Goal: Navigation & Orientation: Understand site structure

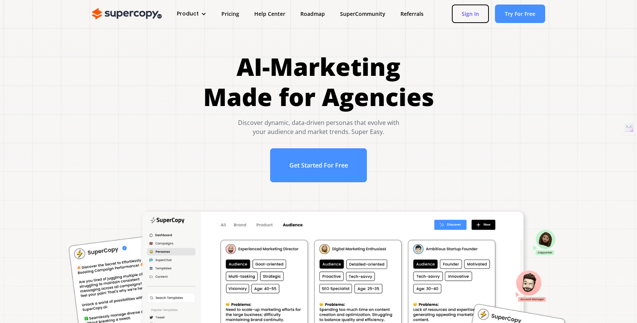
click at [472, 10] on link "Sign In" at bounding box center [470, 14] width 37 height 19
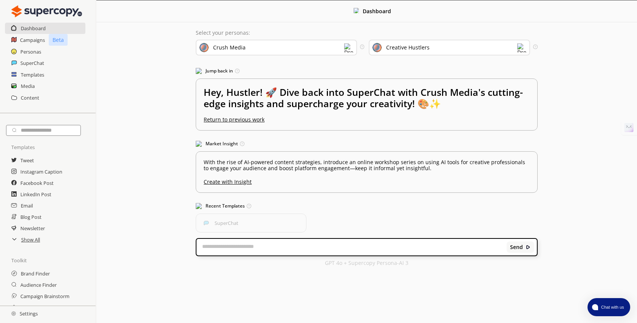
click at [347, 47] on img at bounding box center [348, 47] width 9 height 9
click at [157, 59] on div "Dashboard Select your personas: Crush Media Select the brand persona you want t…" at bounding box center [366, 136] width 540 height 273
click at [27, 40] on h2 "Campaigns" at bounding box center [32, 39] width 25 height 11
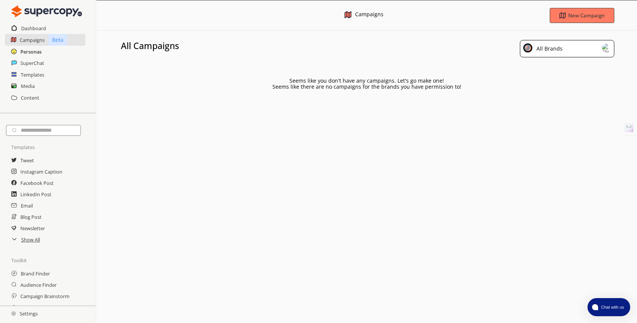
click at [26, 48] on h2 "Personas" at bounding box center [30, 51] width 21 height 11
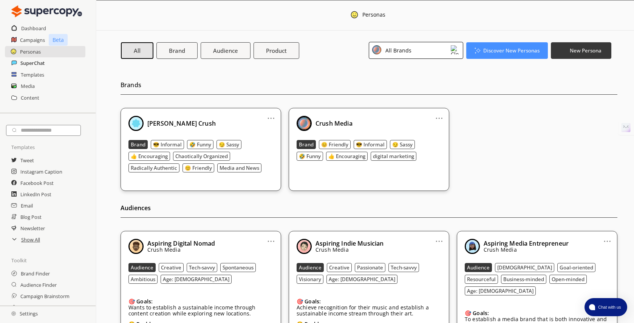
click at [25, 61] on h2 "SuperChat" at bounding box center [32, 62] width 24 height 11
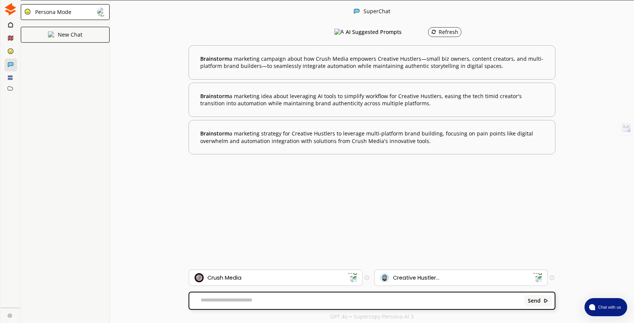
click at [11, 77] on rect at bounding box center [10, 76] width 4 height 1
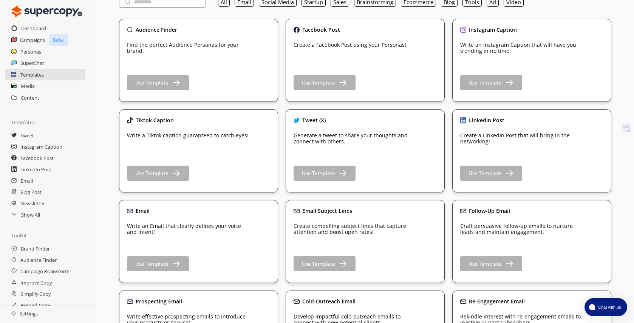
scroll to position [20, 0]
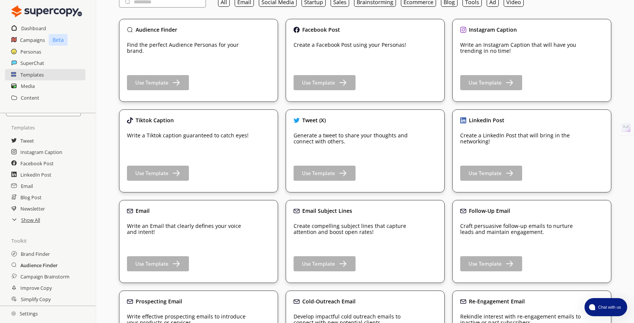
click at [31, 266] on h2 "Audience Finder" at bounding box center [38, 265] width 37 height 11
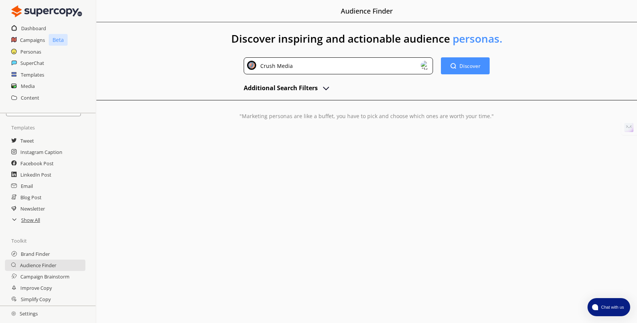
click at [324, 87] on img "advanced-inputs" at bounding box center [325, 87] width 9 height 9
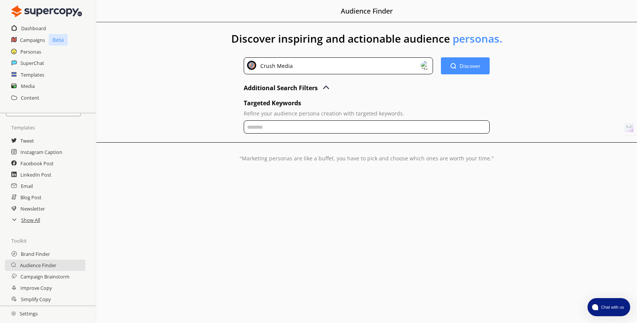
click at [324, 86] on img "advanced-inputs" at bounding box center [325, 87] width 9 height 9
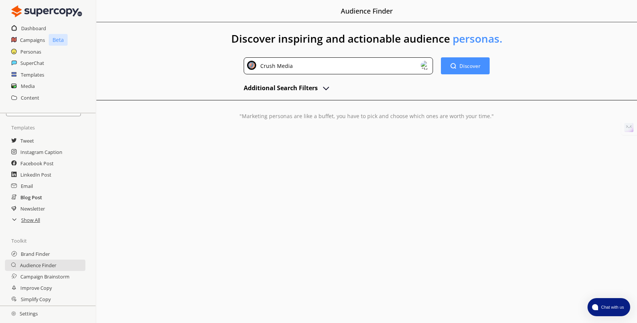
click at [25, 199] on h2 "Blog Post" at bounding box center [31, 197] width 22 height 11
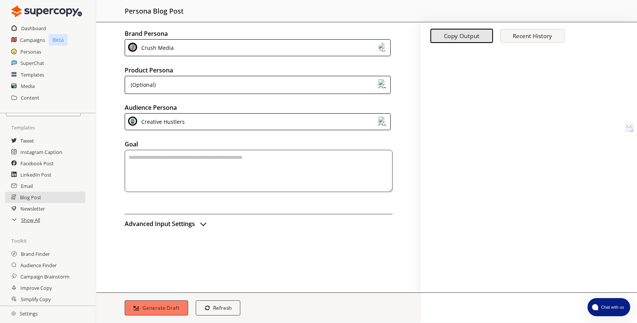
click at [384, 83] on img at bounding box center [382, 83] width 9 height 9
click at [401, 87] on div "Brand Persona Crush Media Product Persona (Optional) Audience Persona Creative …" at bounding box center [258, 157] width 324 height 270
click at [38, 175] on h2 "LinkedIn Post" at bounding box center [35, 174] width 31 height 11
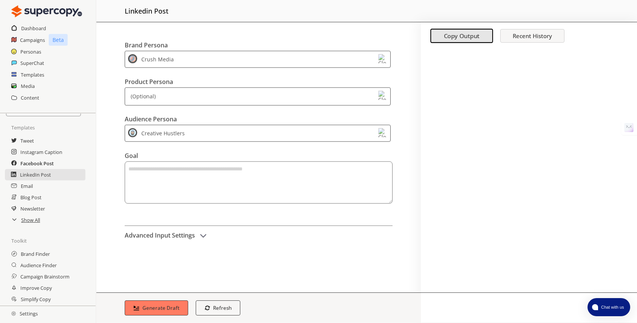
click at [33, 164] on h2 "Facebook Post" at bounding box center [36, 163] width 33 height 11
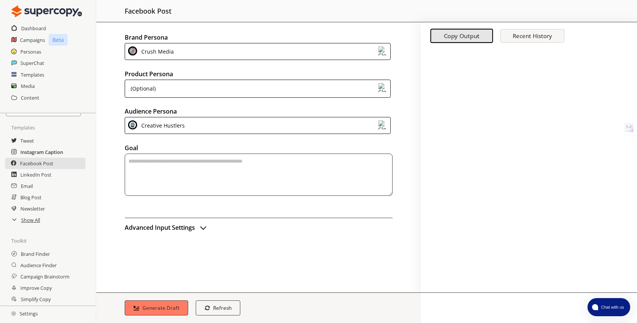
click at [37, 152] on h2 "Instagram Caption" at bounding box center [41, 152] width 43 height 11
click at [32, 84] on h2 "Media" at bounding box center [28, 85] width 14 height 11
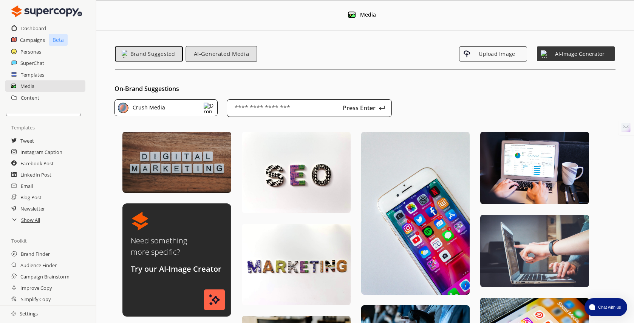
click at [216, 57] on span "AI-Generated Media" at bounding box center [221, 54] width 63 height 6
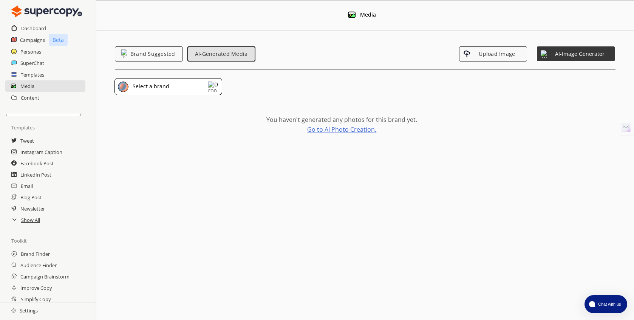
click at [322, 129] on link "Go to AI Photo Creation." at bounding box center [341, 130] width 69 height 6
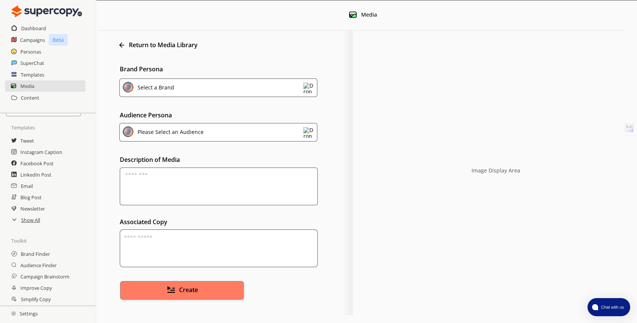
click at [309, 133] on img at bounding box center [308, 132] width 11 height 11
click at [309, 134] on img at bounding box center [308, 132] width 11 height 11
click at [308, 86] on img at bounding box center [308, 88] width 11 height 11
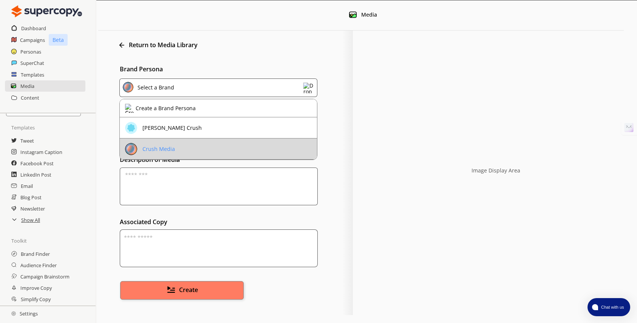
click at [293, 140] on li "Crush Media" at bounding box center [218, 149] width 197 height 21
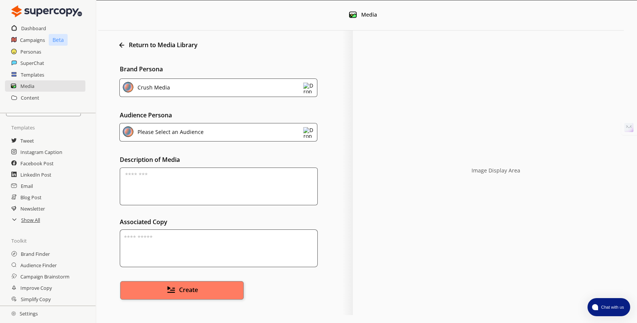
click at [307, 133] on img at bounding box center [308, 132] width 11 height 11
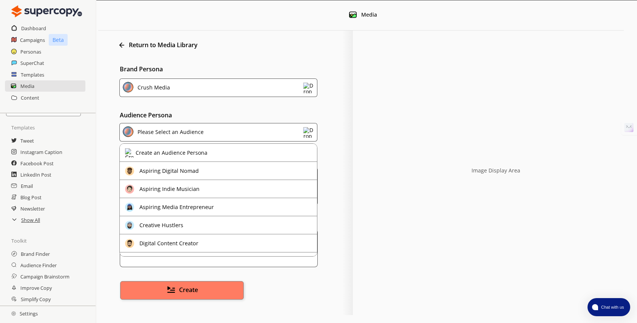
click at [329, 116] on p "Audience Persona" at bounding box center [236, 115] width 233 height 6
click at [309, 131] on img at bounding box center [308, 132] width 11 height 11
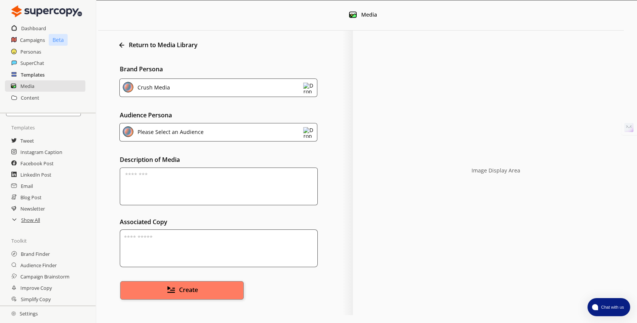
click at [31, 74] on h2 "Templates" at bounding box center [33, 74] width 24 height 11
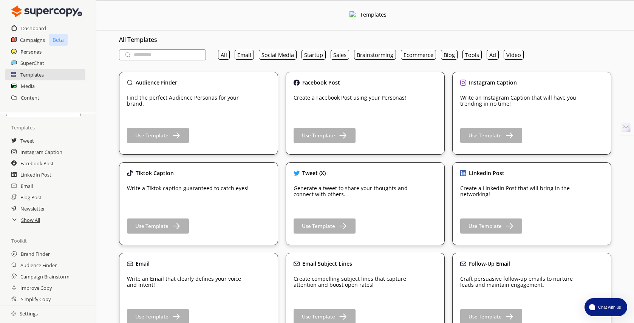
click at [30, 51] on h2 "Personas" at bounding box center [30, 51] width 21 height 11
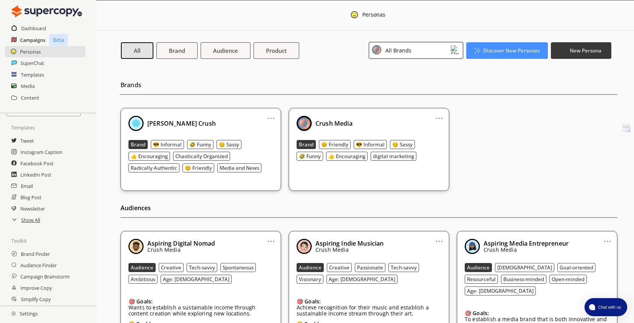
click at [32, 39] on h2 "Campaigns" at bounding box center [32, 39] width 25 height 11
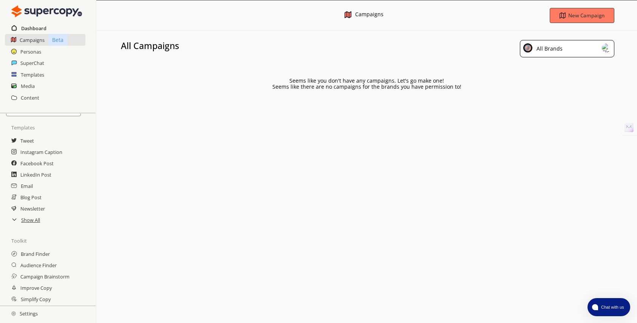
click at [26, 26] on h2 "Dashboard" at bounding box center [33, 28] width 25 height 11
